Goal: Check status: Check status

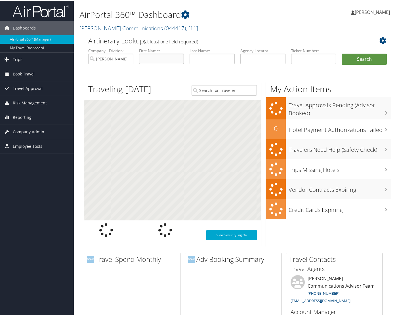
click at [152, 57] on input "text" at bounding box center [161, 58] width 45 height 10
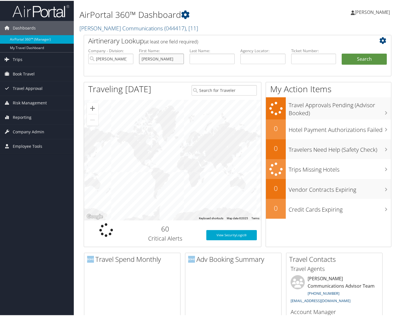
type input "jason"
type input "dunn"
click at [364, 59] on button "Search" at bounding box center [363, 58] width 45 height 11
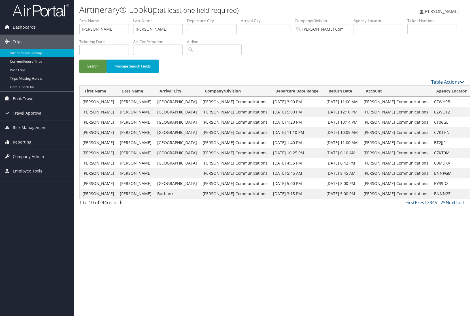
click at [401, 123] on link "View" at bounding box center [479, 121] width 9 height 5
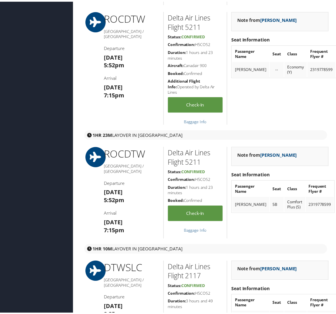
scroll to position [871, 0]
